Goal: Find specific page/section: Find specific page/section

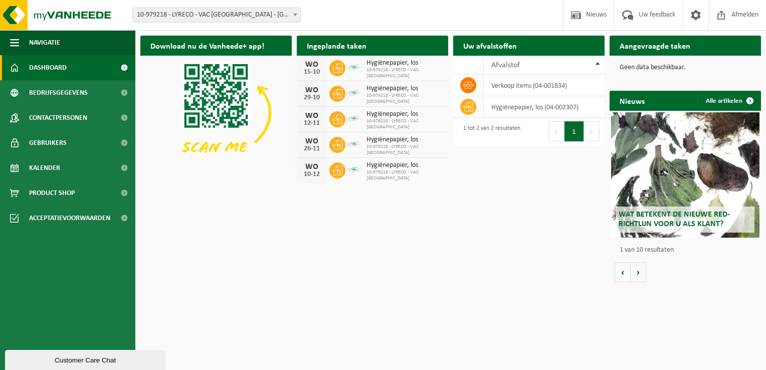
click at [341, 69] on icon at bounding box center [337, 68] width 10 height 10
click at [463, 250] on div "Download nu de Vanheede+ app! Verberg Ingeplande taken Bekijk uw kalender WO 15…" at bounding box center [450, 159] width 625 height 257
click at [638, 276] on button "Volgende" at bounding box center [638, 272] width 16 height 20
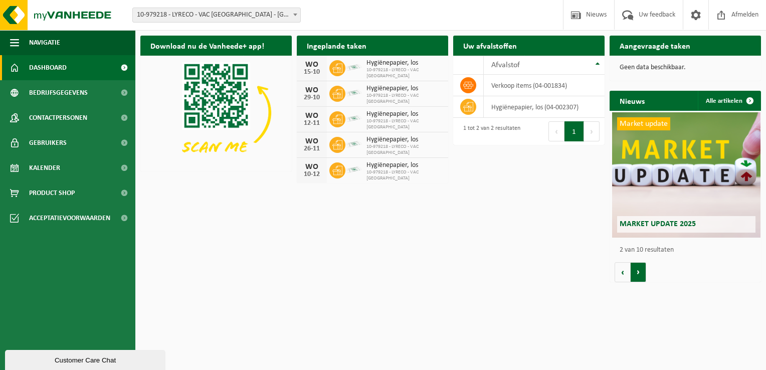
scroll to position [0, 151]
click at [637, 276] on button "Volgende" at bounding box center [638, 272] width 16 height 20
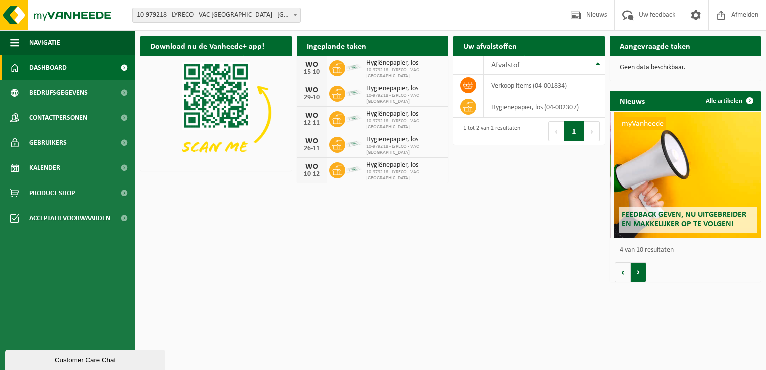
scroll to position [0, 453]
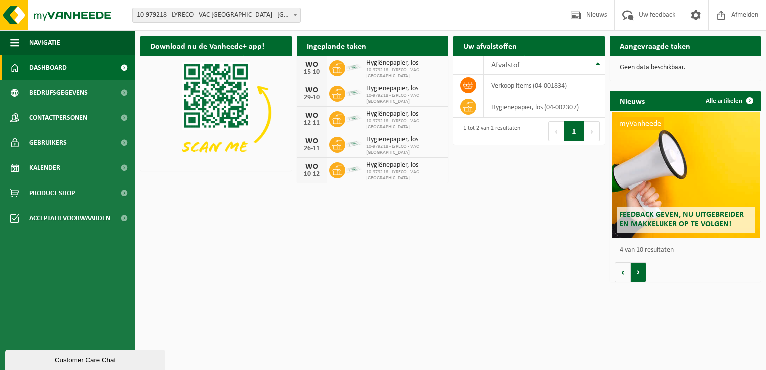
click at [637, 276] on button "Volgende" at bounding box center [638, 272] width 16 height 20
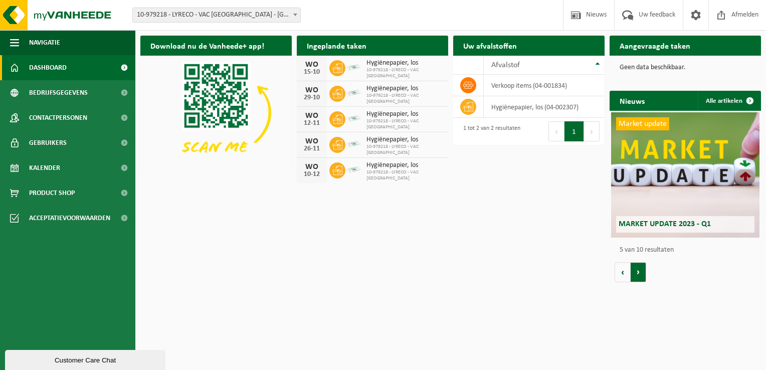
click at [637, 276] on button "Volgende" at bounding box center [638, 272] width 16 height 20
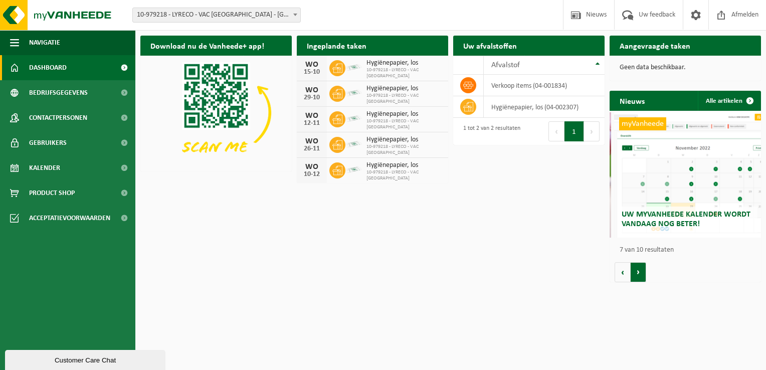
scroll to position [0, 908]
click at [642, 275] on button "Volgende" at bounding box center [638, 272] width 16 height 20
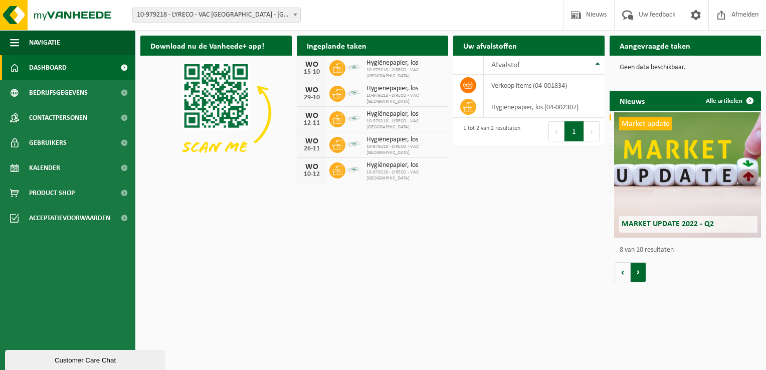
scroll to position [0, 1059]
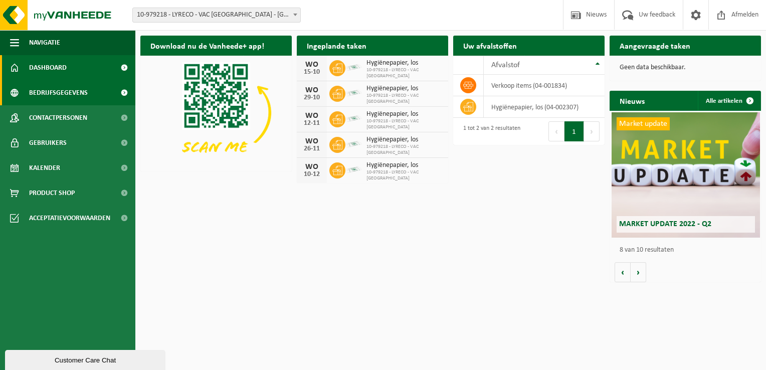
click at [55, 94] on span "Bedrijfsgegevens" at bounding box center [58, 92] width 59 height 25
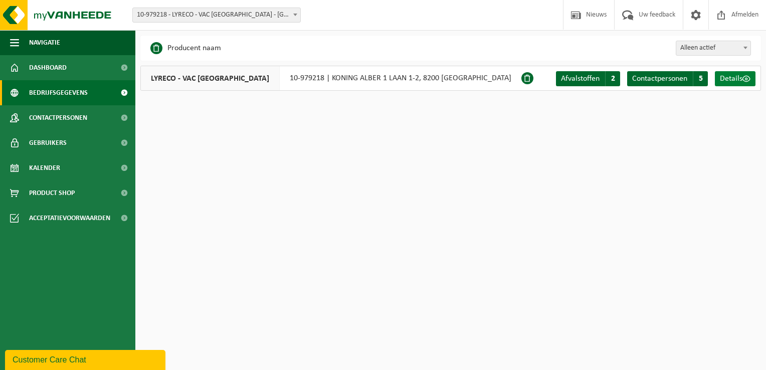
click at [731, 82] on span "Details" at bounding box center [731, 79] width 23 height 8
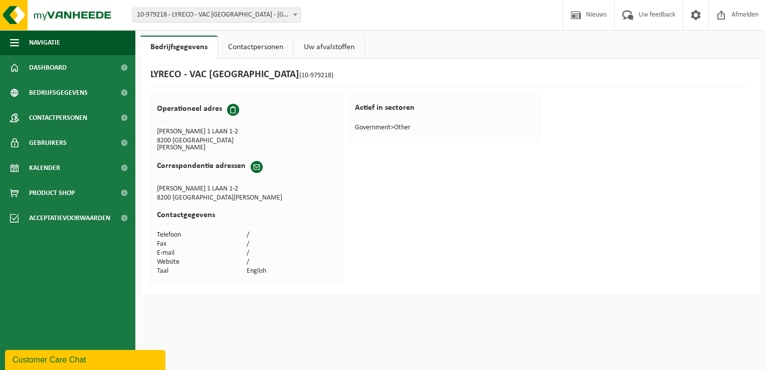
click at [306, 49] on link "Uw afvalstoffen" at bounding box center [329, 47] width 71 height 23
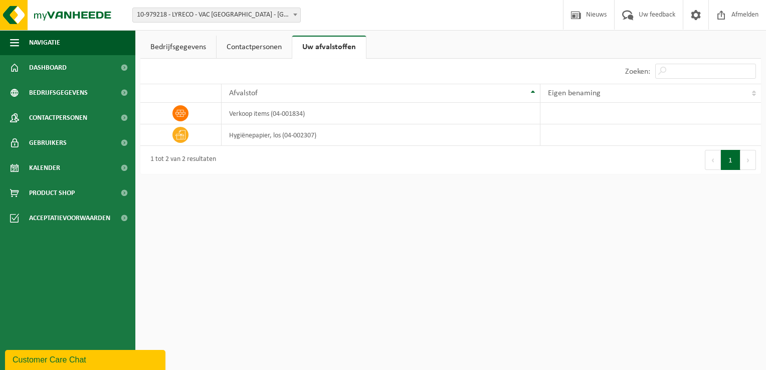
click at [235, 47] on link "Contactpersonen" at bounding box center [253, 47] width 75 height 23
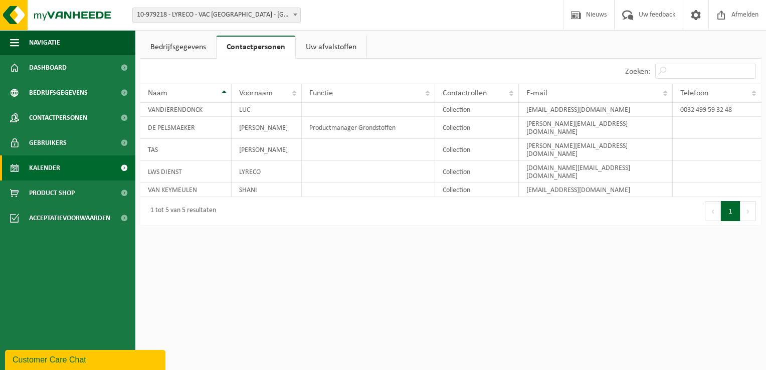
click at [46, 170] on span "Kalender" at bounding box center [44, 167] width 31 height 25
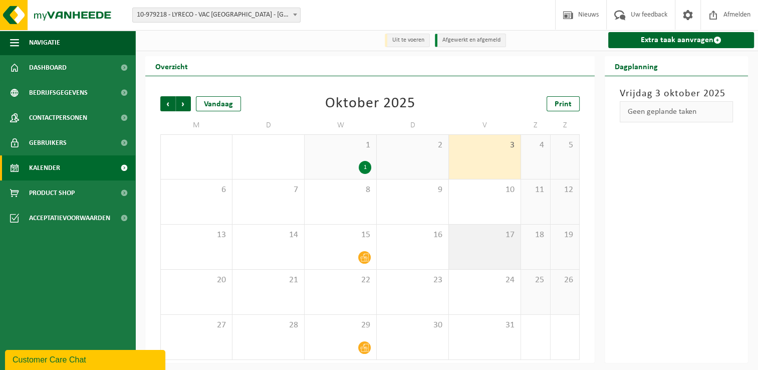
scroll to position [2, 0]
